Goal: Navigation & Orientation: Find specific page/section

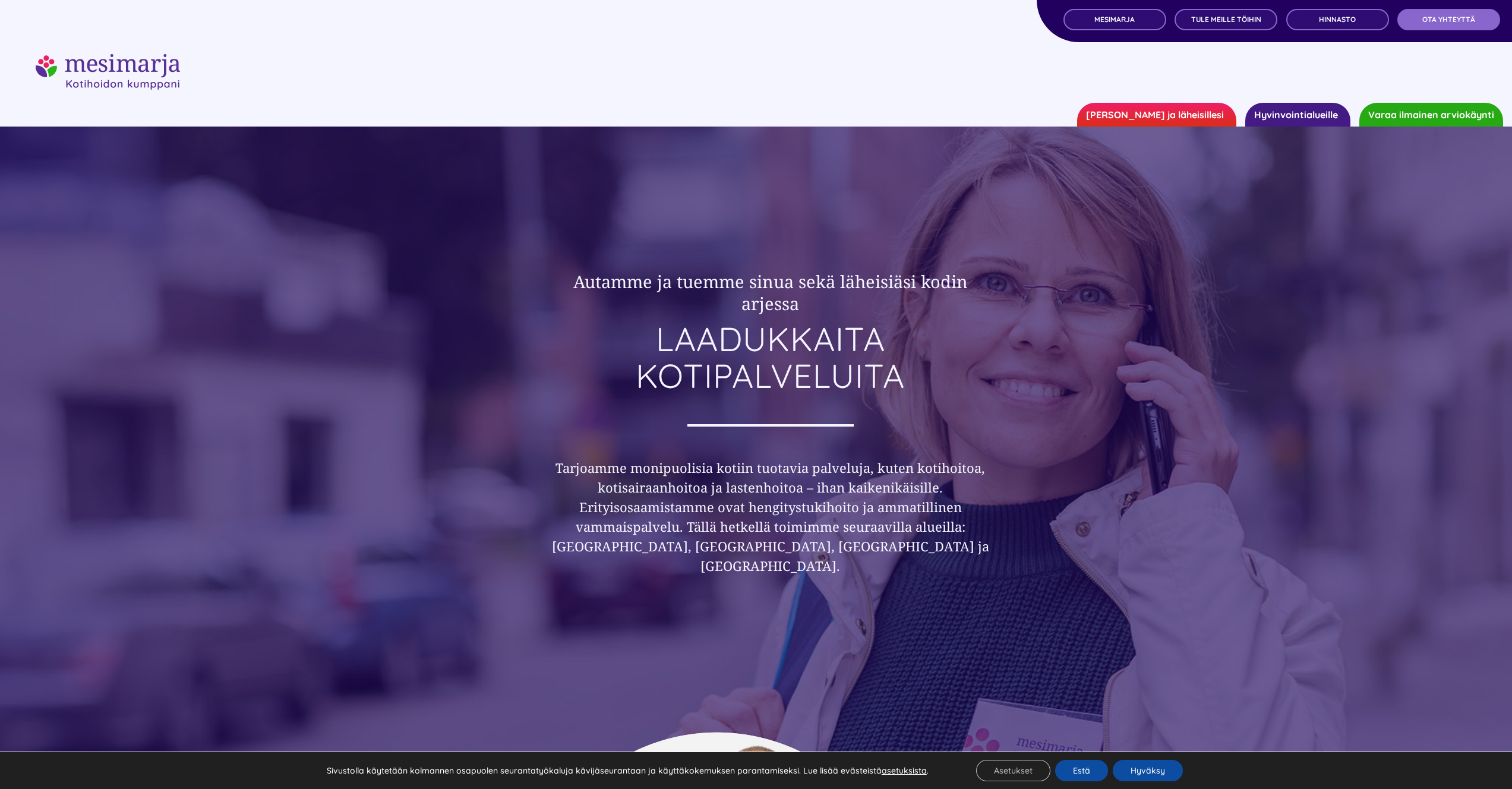
click at [1298, 116] on link "Hyvinvointialueille" at bounding box center [1297, 114] width 105 height 24
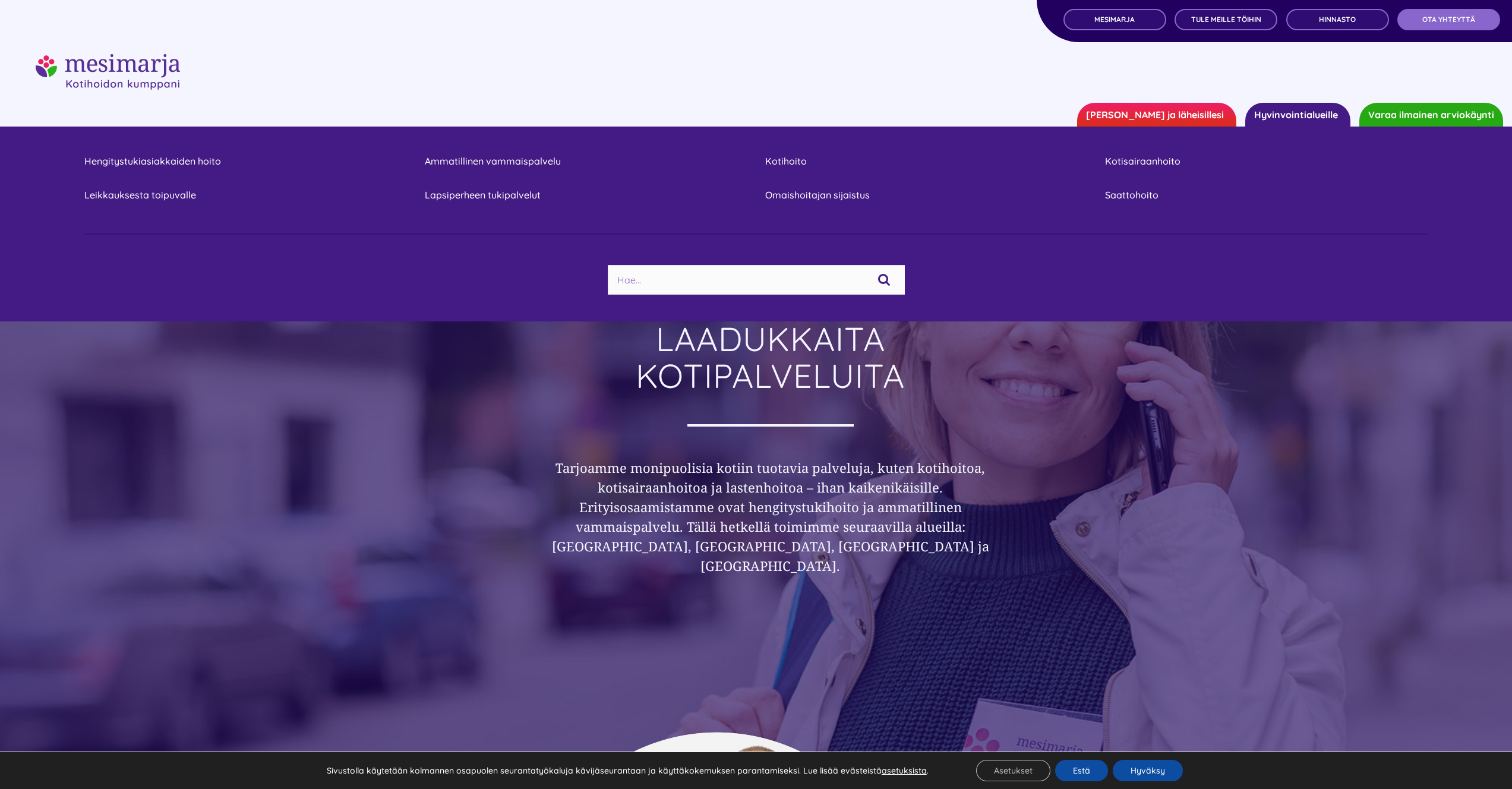
click at [1298, 116] on link "Hyvinvointialueille" at bounding box center [1297, 114] width 105 height 24
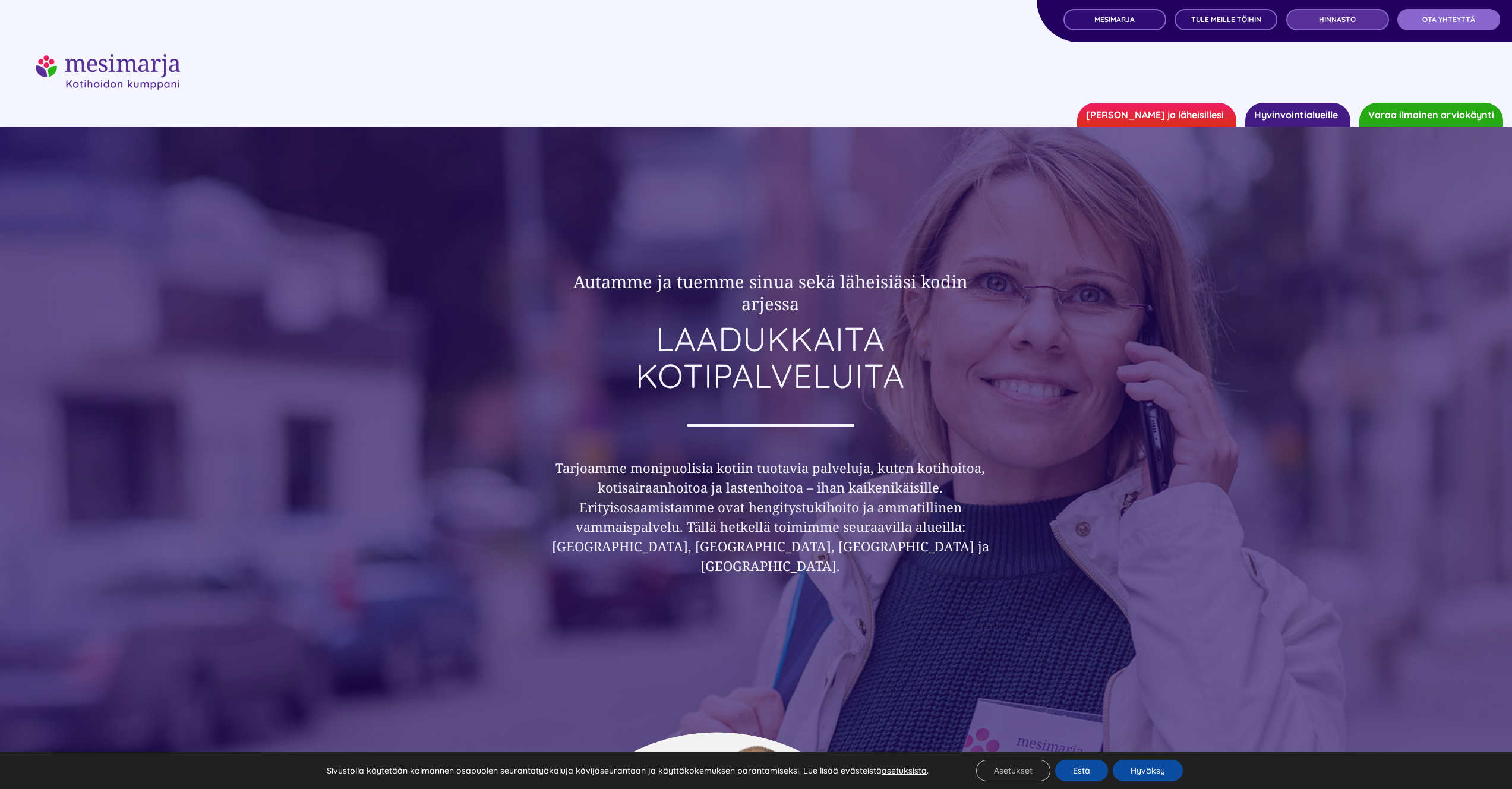
click at [1319, 16] on span "Hinnasto" at bounding box center [1337, 20] width 37 height 8
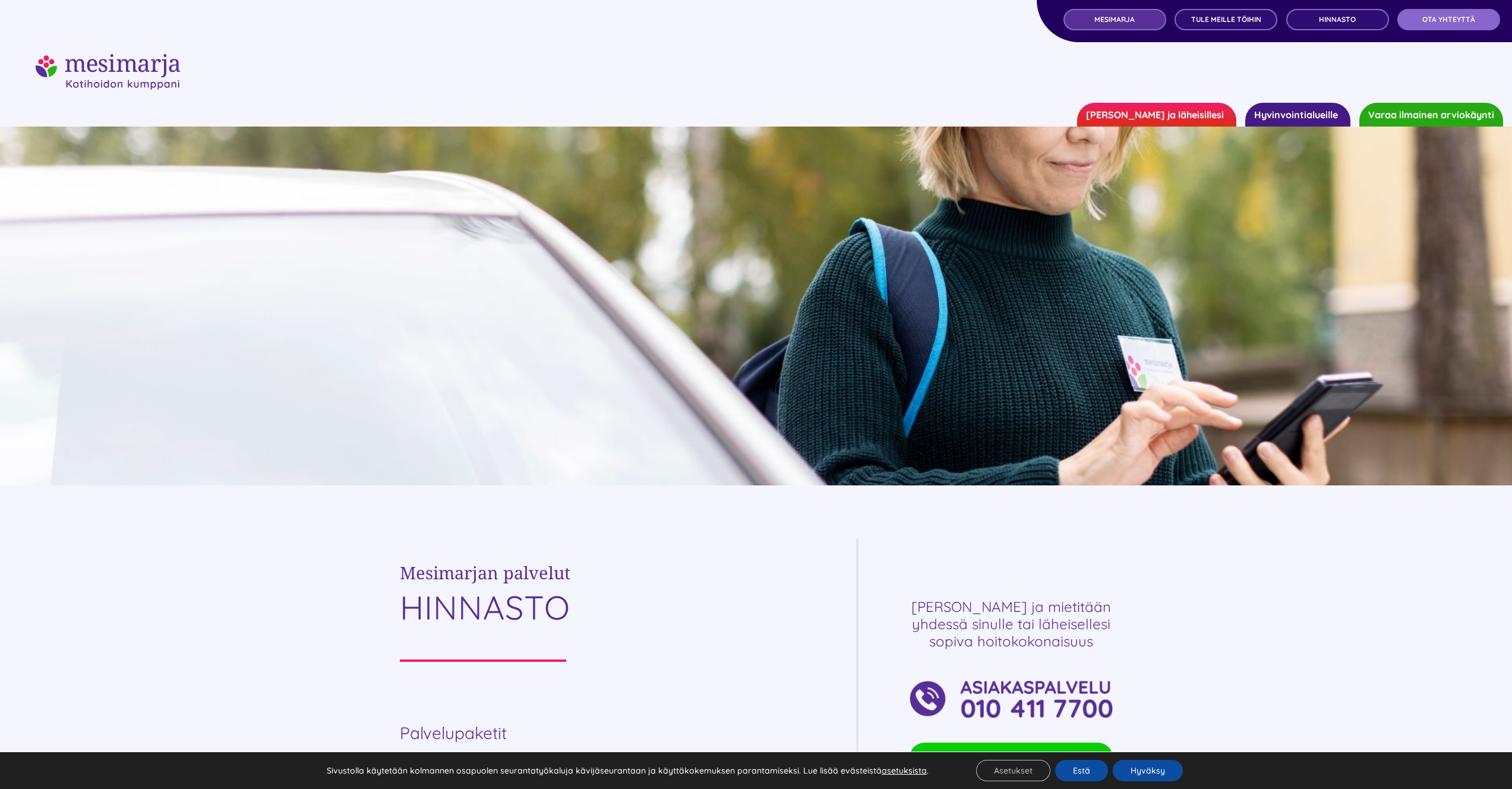
click at [1115, 26] on link "MESIMARJA" at bounding box center [1114, 19] width 103 height 21
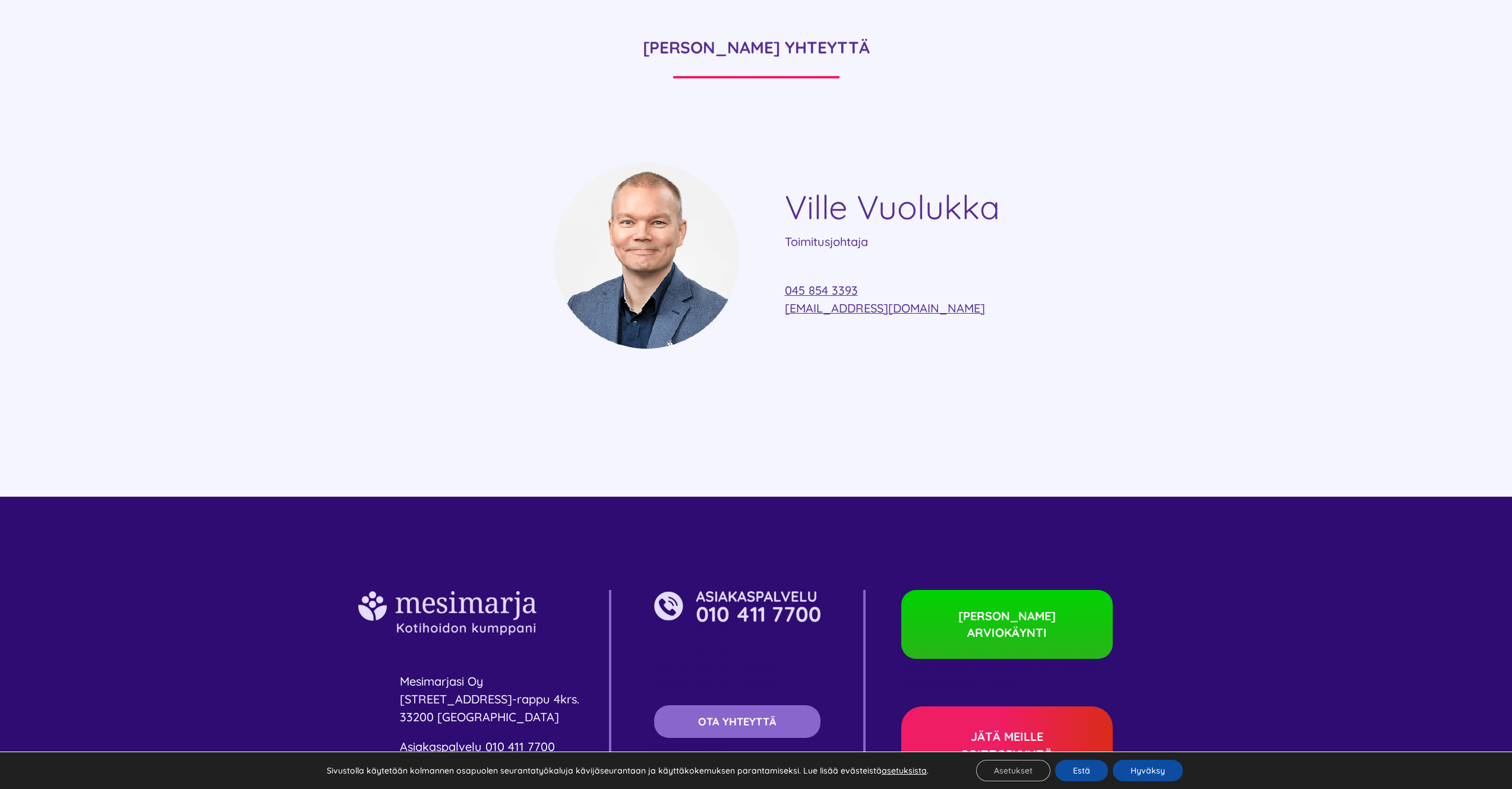
scroll to position [3574, 0]
